Goal: Task Accomplishment & Management: Use online tool/utility

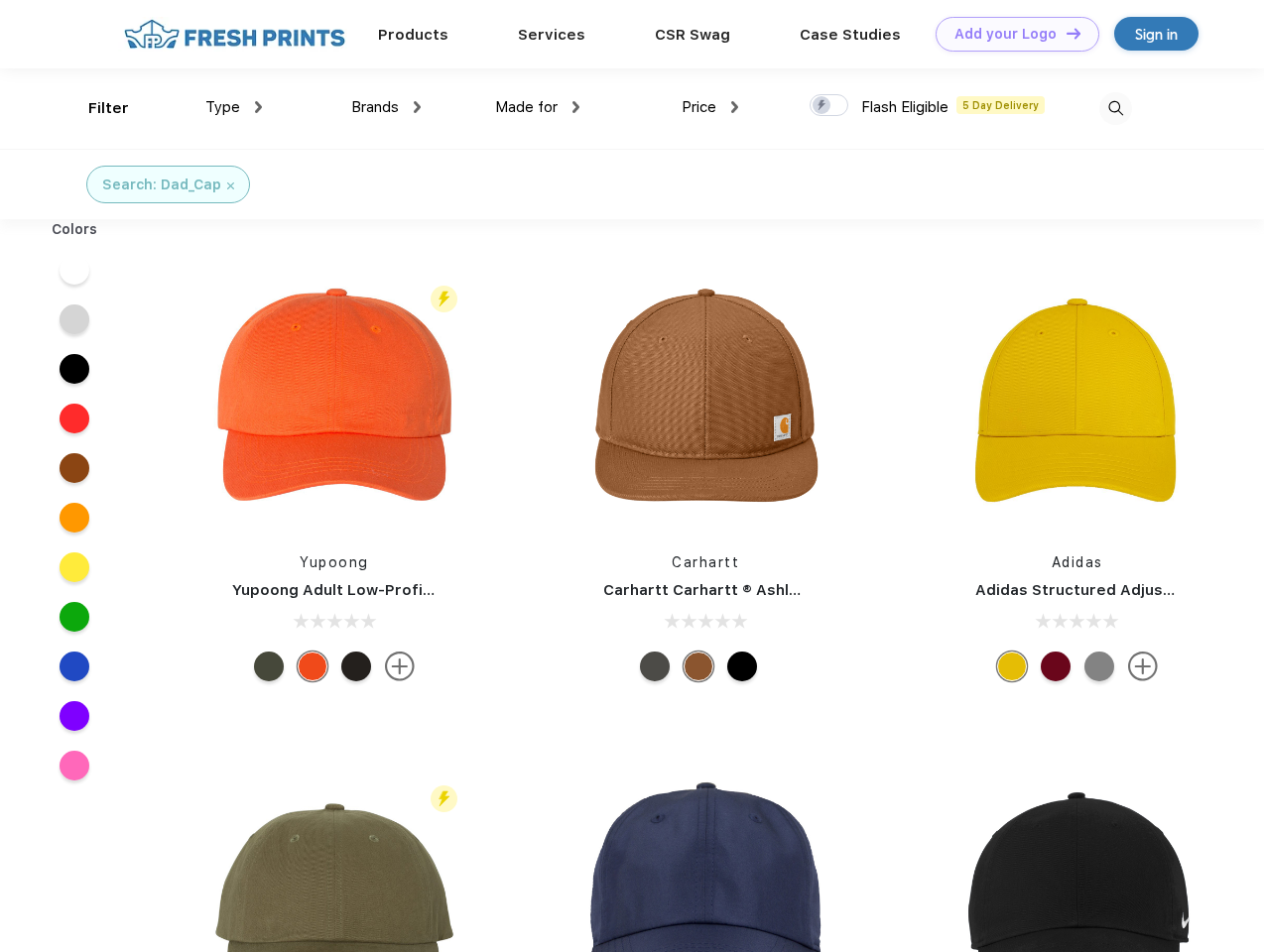
scroll to position [1, 0]
click at [1010, 34] on link "Add your Logo Design Tool" at bounding box center [1017, 34] width 164 height 35
click at [0, 0] on div "Design Tool" at bounding box center [0, 0] width 0 height 0
click at [1064, 33] on link "Add your Logo Design Tool" at bounding box center [1017, 34] width 164 height 35
click at [95, 108] on div "Filter" at bounding box center [108, 108] width 41 height 23
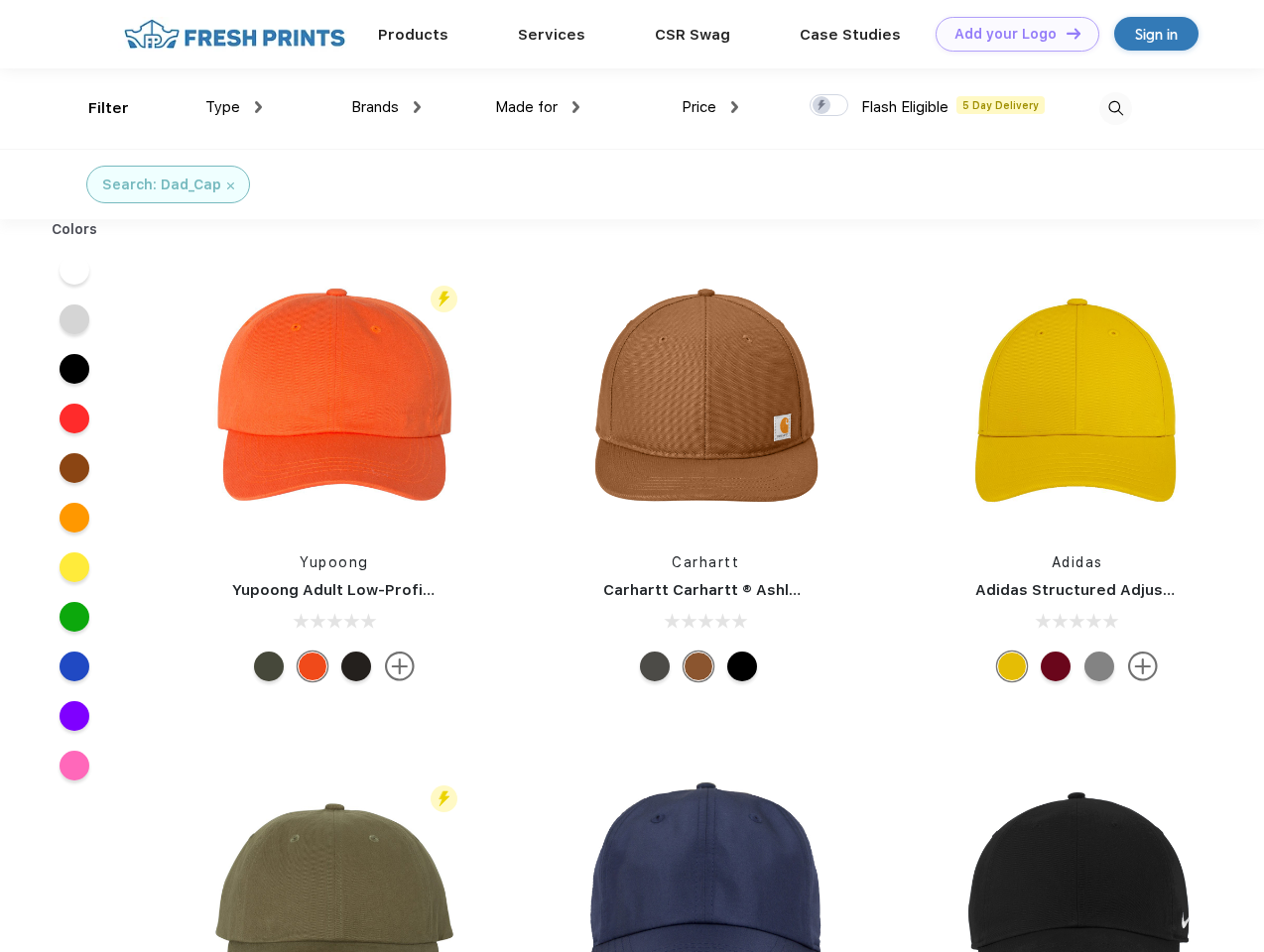
click at [234, 107] on span "Type" at bounding box center [223, 107] width 35 height 18
click at [386, 107] on span "Brands" at bounding box center [376, 107] width 48 height 18
click at [538, 107] on span "Made for" at bounding box center [526, 107] width 63 height 18
click at [710, 107] on span "Price" at bounding box center [698, 107] width 35 height 18
click at [829, 106] on div at bounding box center [828, 105] width 39 height 22
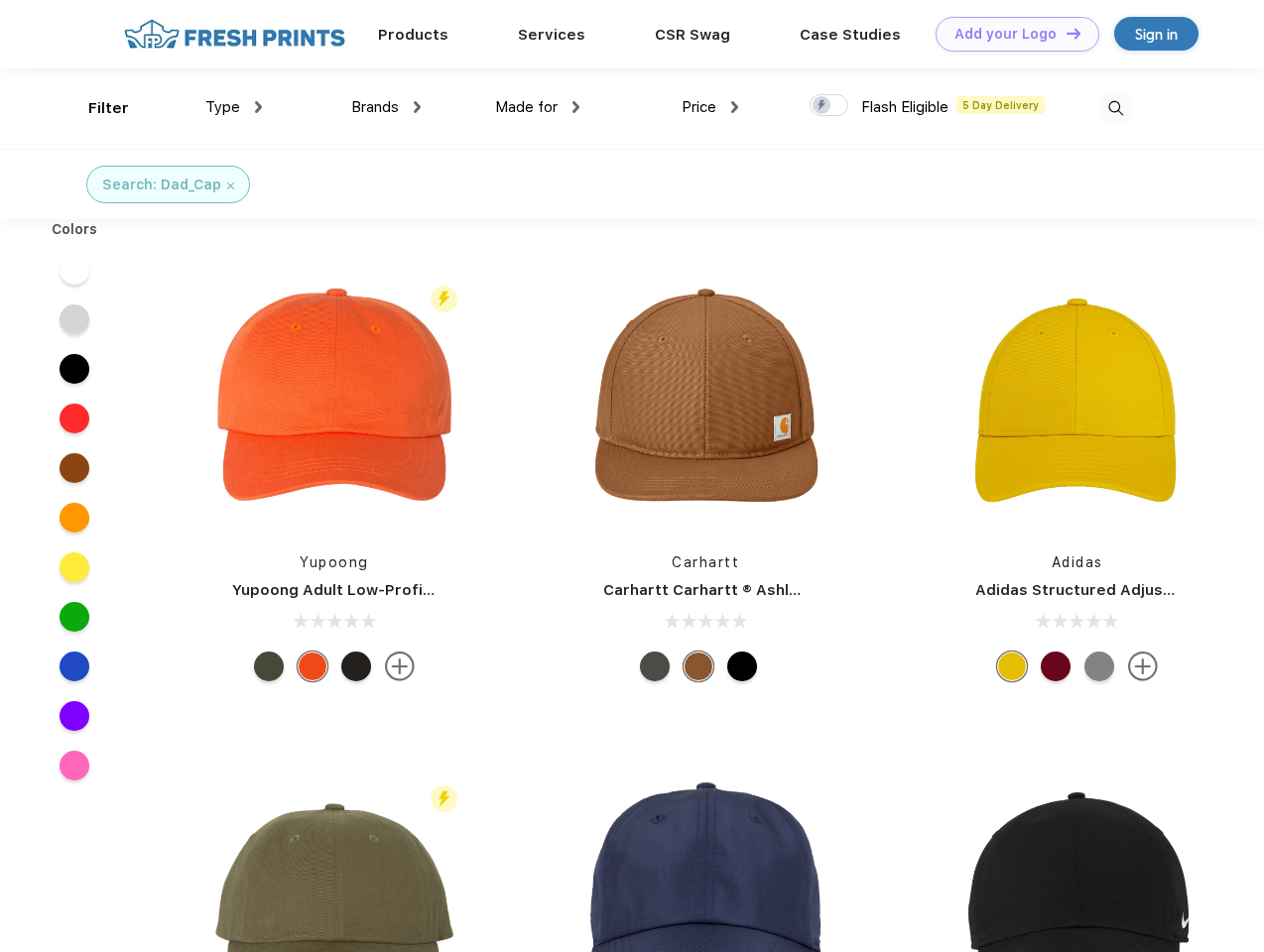
click at [822, 106] on input "checkbox" at bounding box center [815, 99] width 13 height 13
click at [1115, 108] on img at bounding box center [1115, 108] width 33 height 33
